Goal: Register for event/course

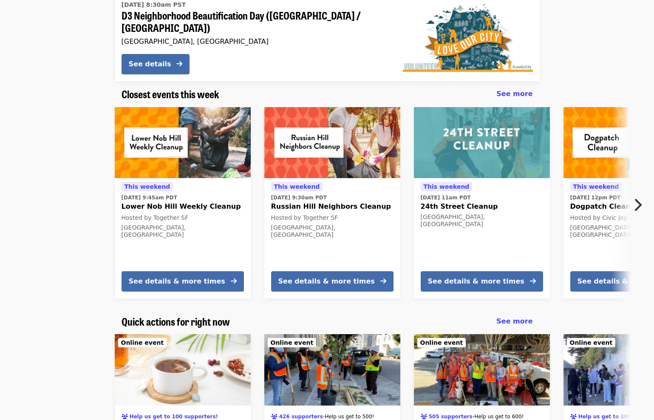
click at [645, 197] on button "Next item" at bounding box center [640, 205] width 28 height 24
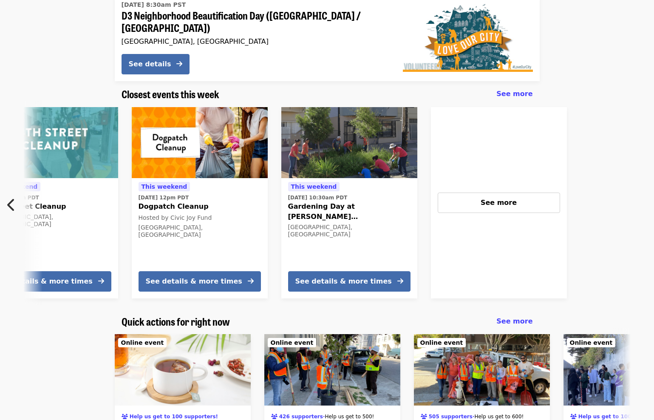
scroll to position [0, 432]
click at [497, 198] on span "See more" at bounding box center [498, 202] width 36 height 8
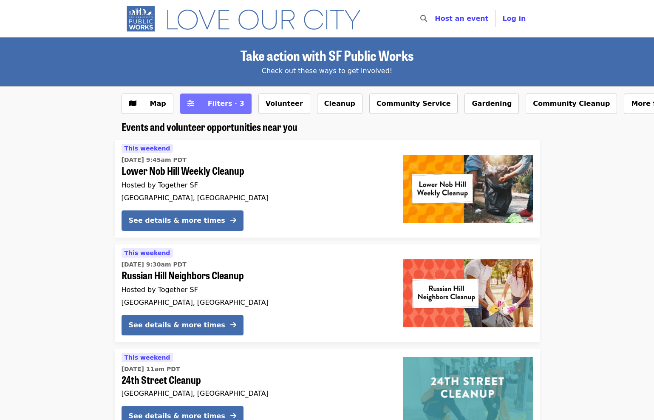
click at [214, 100] on span "Filters · 3" at bounding box center [226, 103] width 37 height 8
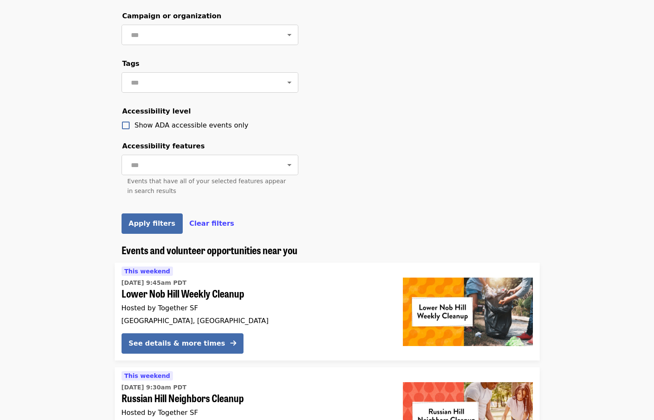
scroll to position [209, 0]
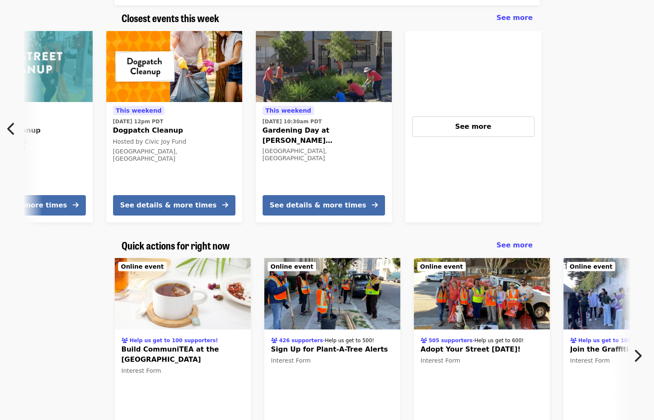
scroll to position [222, 0]
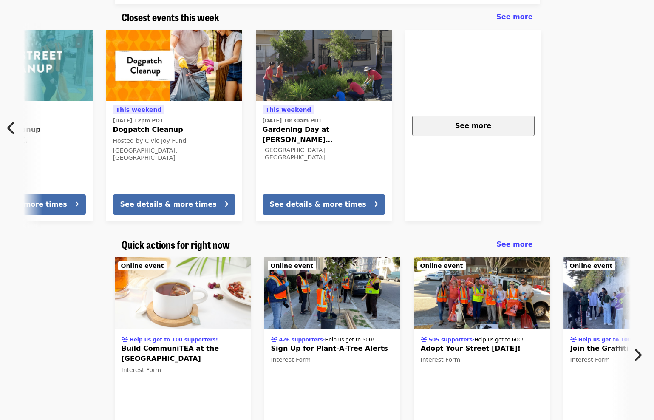
click at [468, 127] on button "See more" at bounding box center [473, 126] width 122 height 20
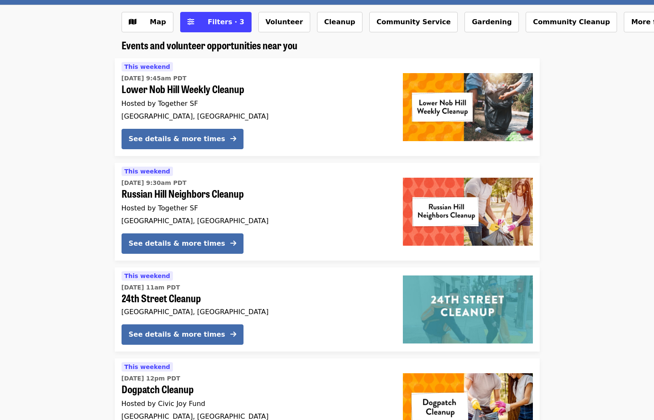
scroll to position [85, 0]
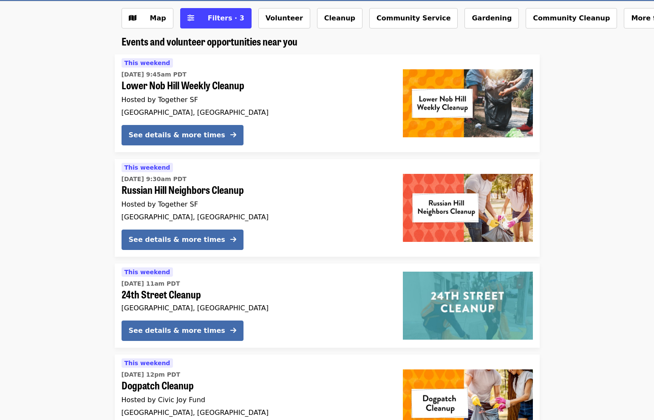
click at [229, 288] on span "24th Street Cleanup" at bounding box center [255, 294] width 268 height 12
